Goal: Task Accomplishment & Management: Manage account settings

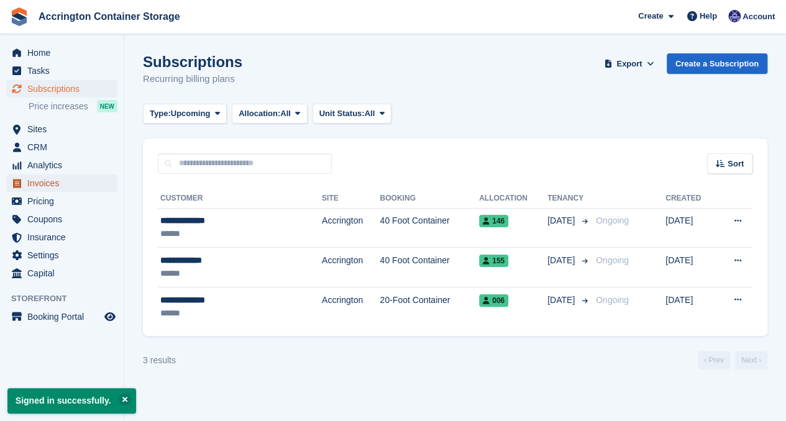
click at [53, 188] on span "Invoices" at bounding box center [64, 182] width 75 height 17
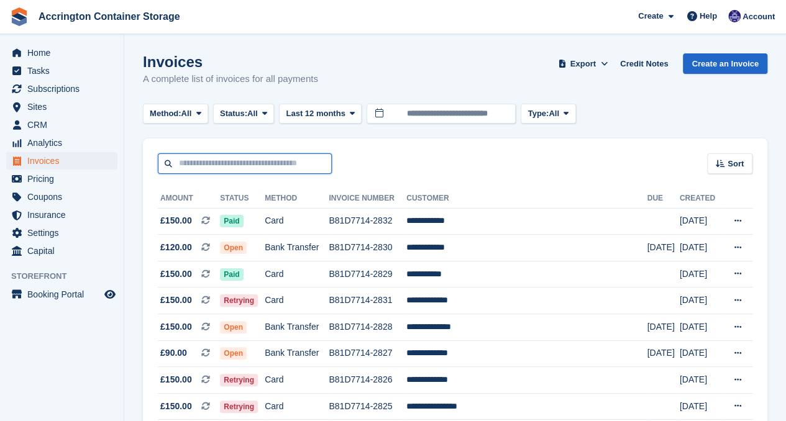
click at [248, 165] on input "text" at bounding box center [245, 163] width 174 height 20
type input "****"
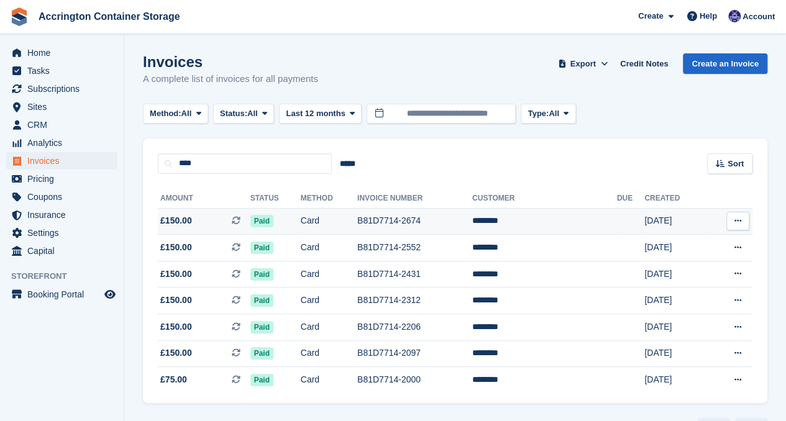
click at [323, 227] on td "Card" at bounding box center [329, 221] width 57 height 27
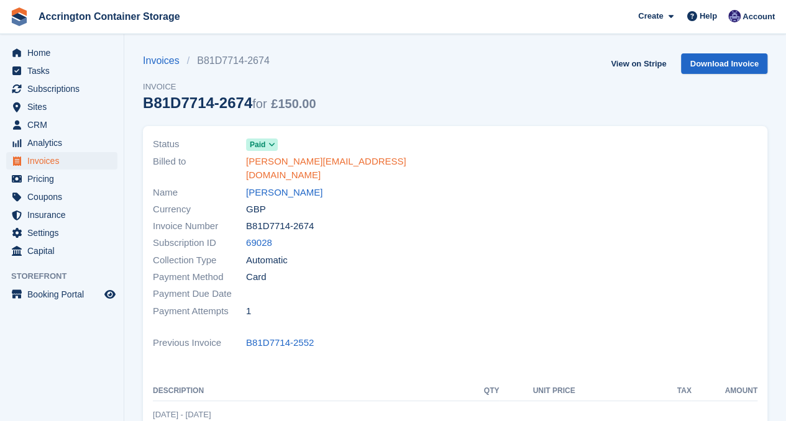
click at [293, 163] on link "lee.dyer793@gmail.com" at bounding box center [347, 169] width 202 height 28
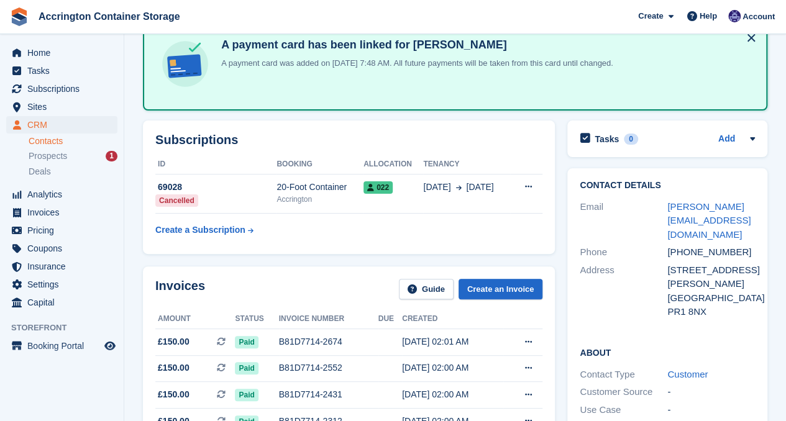
scroll to position [75, 0]
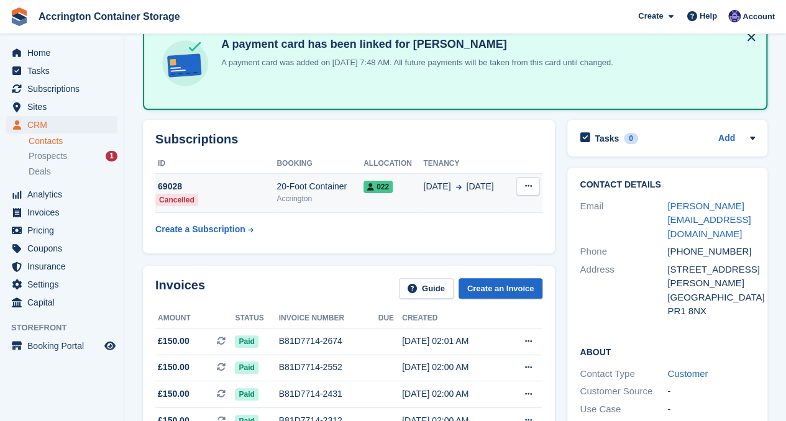
click at [528, 189] on icon at bounding box center [527, 186] width 7 height 8
click at [294, 194] on div "Accrington" at bounding box center [319, 198] width 87 height 11
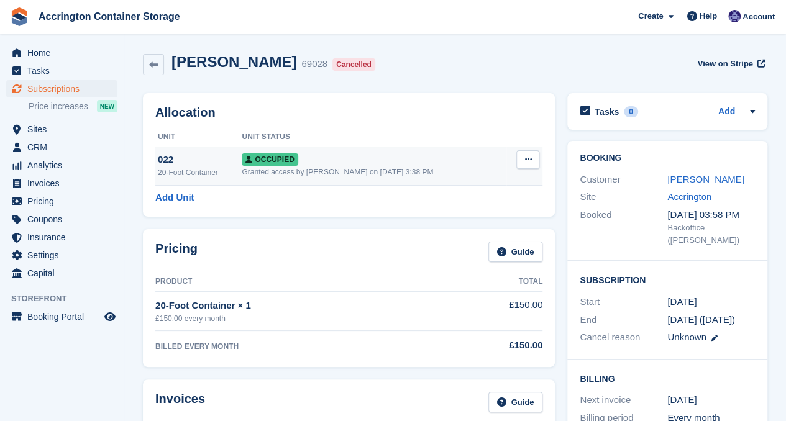
click at [528, 158] on icon at bounding box center [527, 159] width 7 height 8
click at [489, 220] on p "Deallocate" at bounding box center [479, 227] width 108 height 16
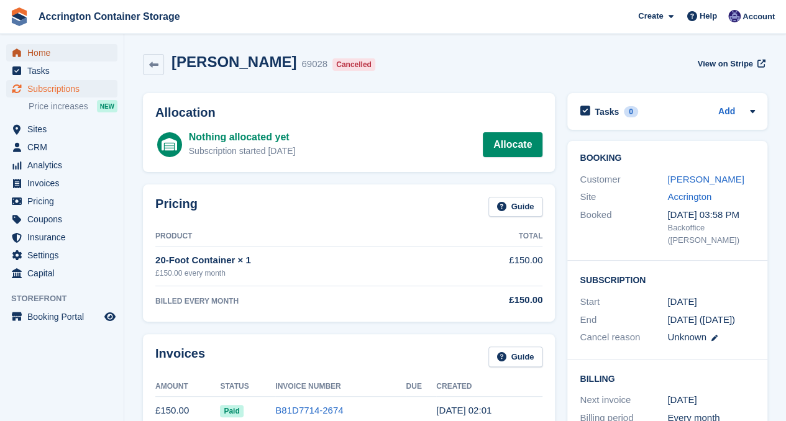
click at [67, 50] on span "Home" at bounding box center [64, 52] width 75 height 17
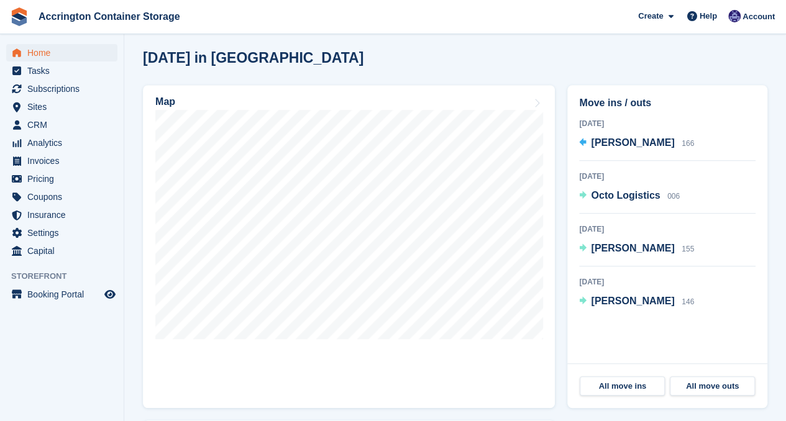
scroll to position [338, 0]
